Goal: Find contact information: Find contact information

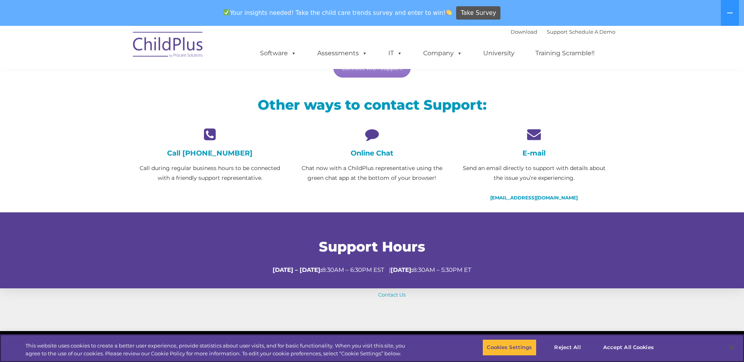
scroll to position [157, 0]
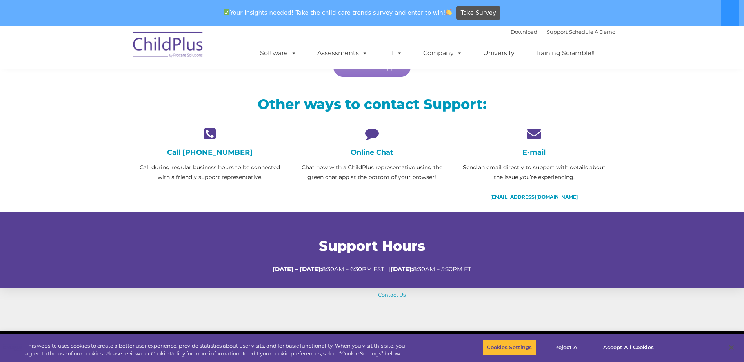
click at [370, 134] on icon at bounding box center [372, 134] width 150 height 14
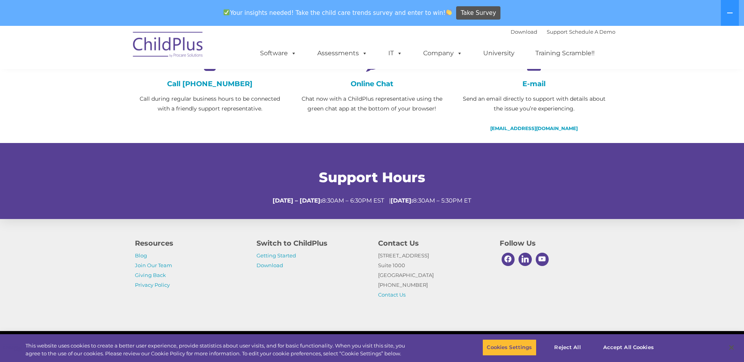
scroll to position [250, 0]
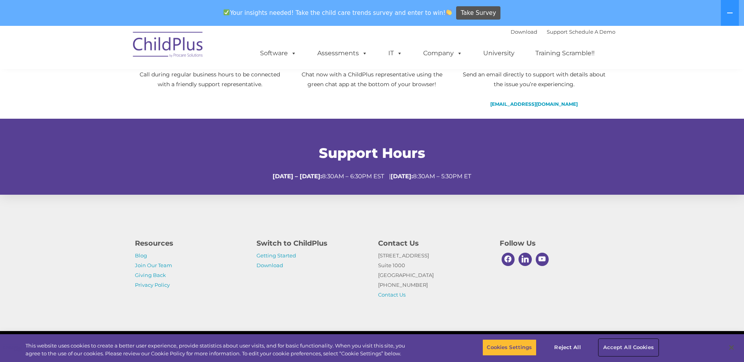
click at [646, 349] on button "Accept All Cookies" at bounding box center [628, 348] width 59 height 16
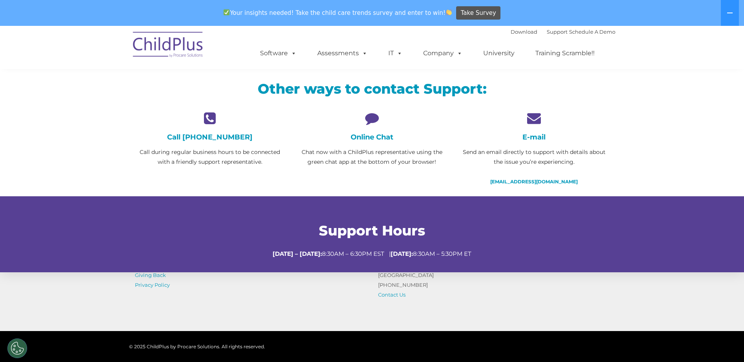
scroll to position [171, 0]
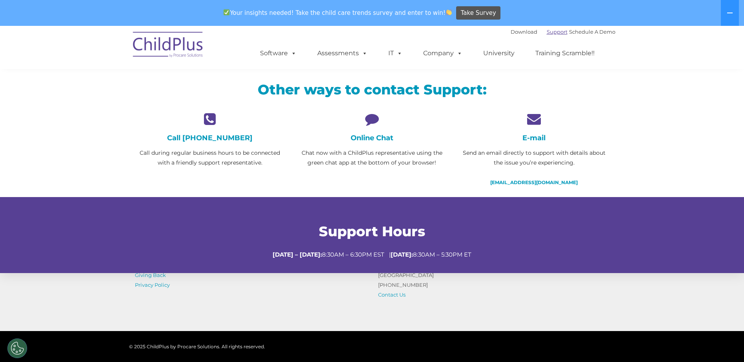
click at [547, 33] on link "Support" at bounding box center [557, 32] width 21 height 6
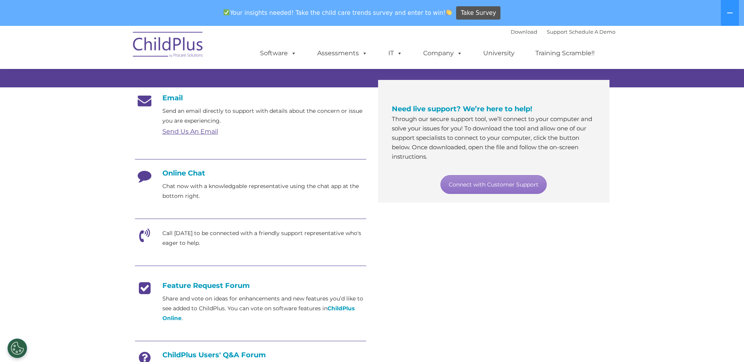
scroll to position [117, 0]
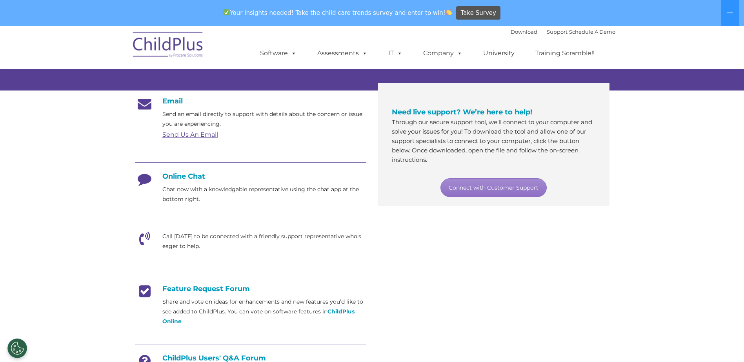
click at [148, 180] on icon at bounding box center [145, 182] width 20 height 20
click at [488, 187] on link "Connect with Customer Support" at bounding box center [494, 187] width 106 height 19
click at [547, 31] on link "Support" at bounding box center [557, 32] width 21 height 6
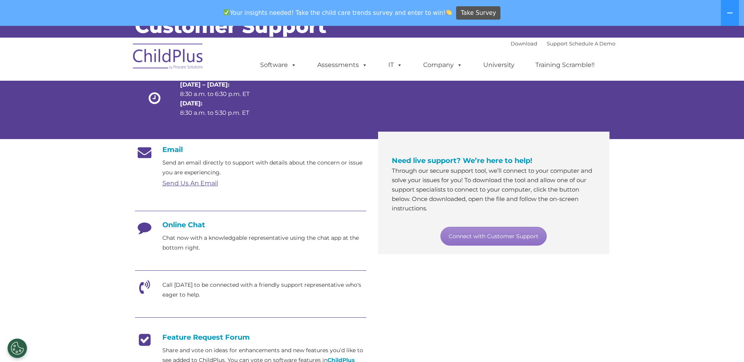
scroll to position [78, 0]
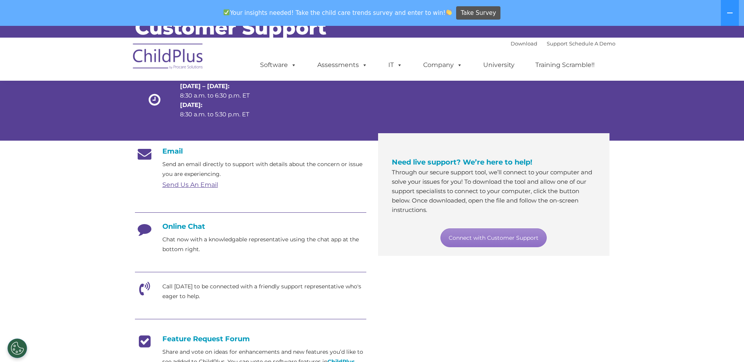
click at [180, 226] on h4 "Online Chat" at bounding box center [250, 226] width 231 height 9
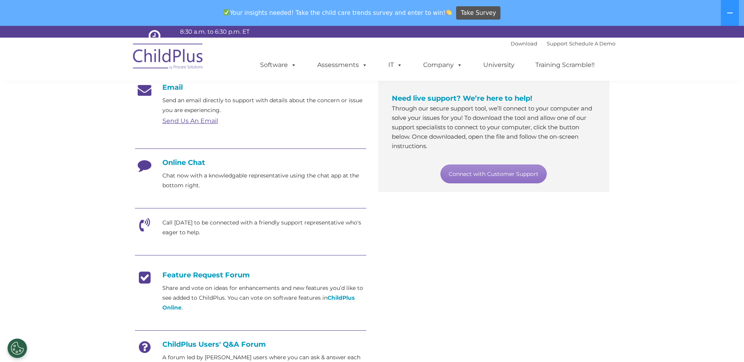
scroll to position [122, 0]
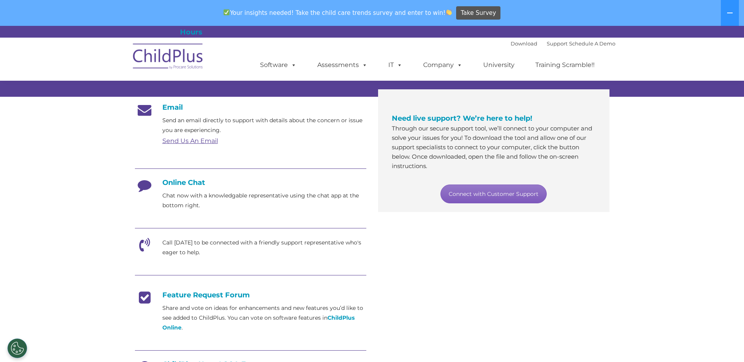
click at [505, 190] on link "Connect with Customer Support" at bounding box center [494, 194] width 106 height 19
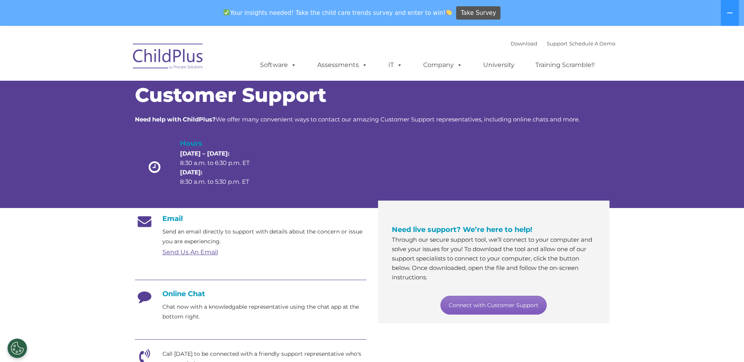
scroll to position [0, 0]
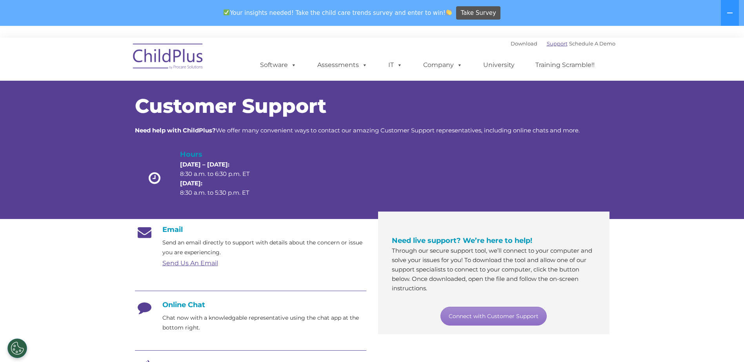
click at [552, 44] on link "Support" at bounding box center [557, 43] width 21 height 6
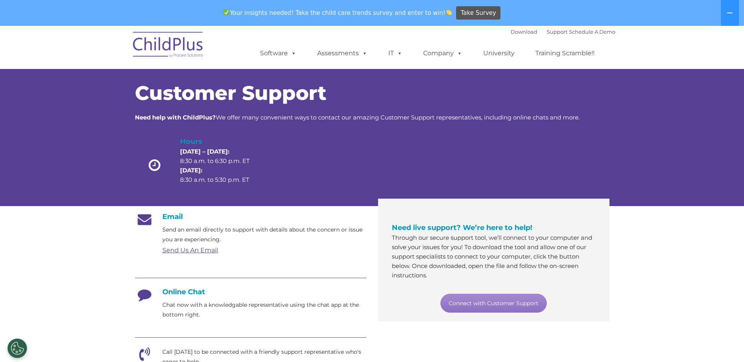
scroll to position [1, 0]
click at [190, 249] on link "Send Us An Email" at bounding box center [190, 250] width 56 height 7
